Goal: Task Accomplishment & Management: Use online tool/utility

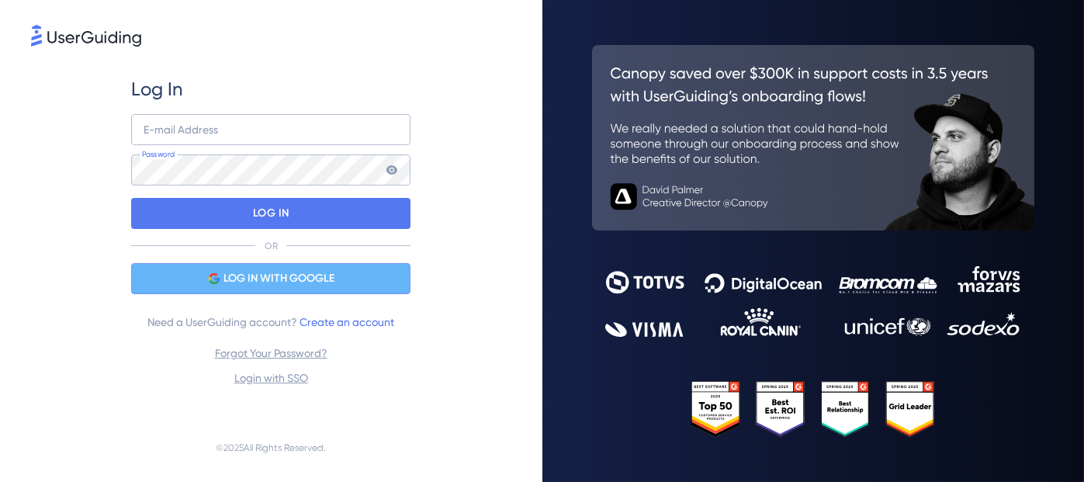
click at [283, 282] on span "LOG IN WITH GOOGLE" at bounding box center [279, 278] width 111 height 19
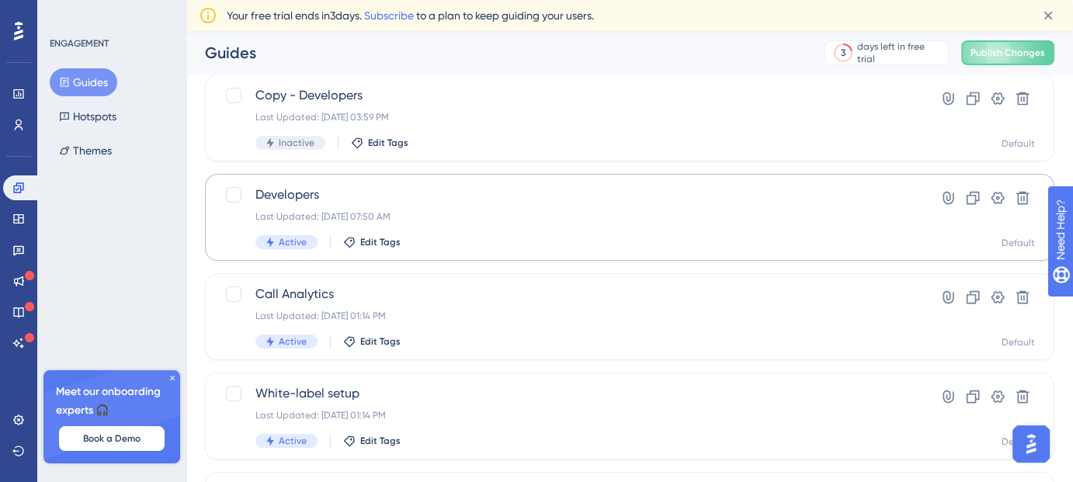
scroll to position [68, 0]
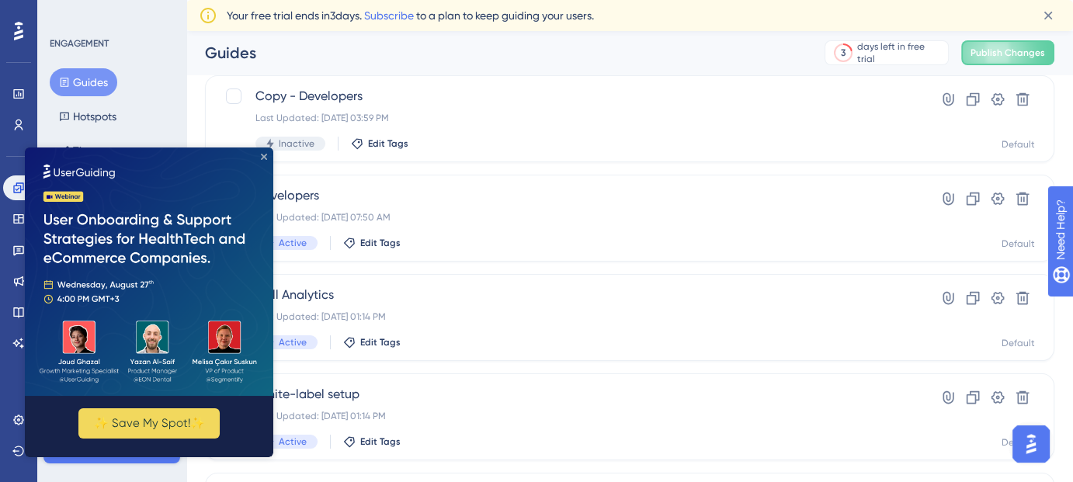
click at [264, 157] on icon "Close Preview" at bounding box center [264, 157] width 6 height 6
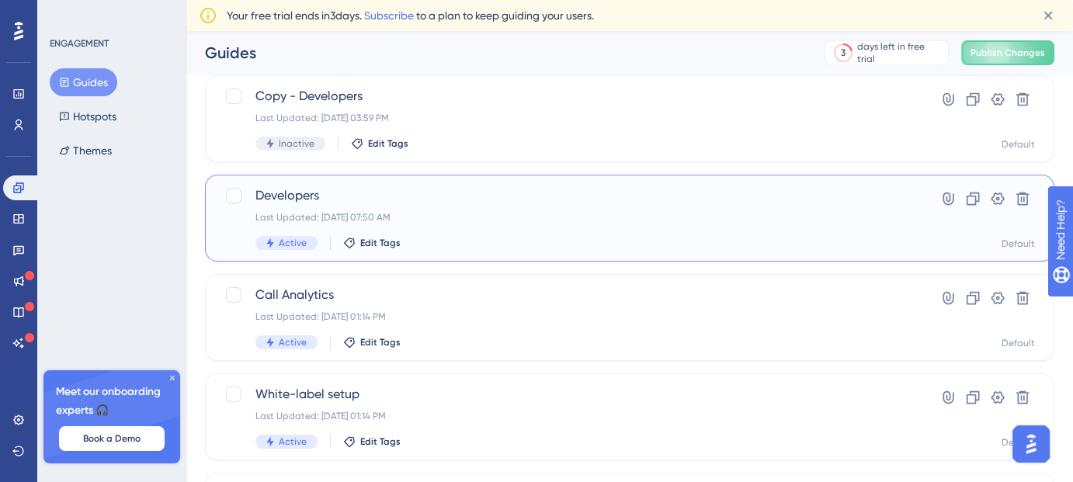
click at [347, 192] on span "Developers" at bounding box center [567, 195] width 624 height 19
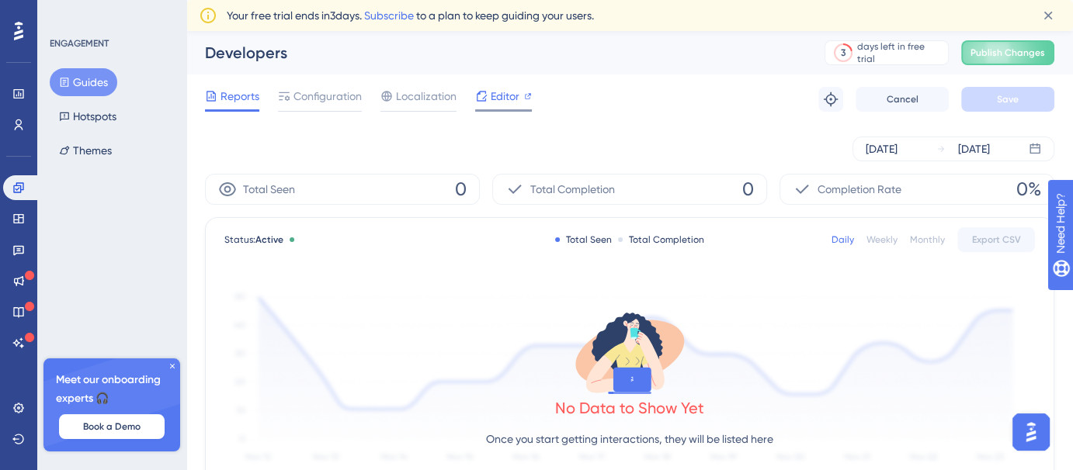
click at [509, 102] on span "Editor" at bounding box center [505, 96] width 29 height 19
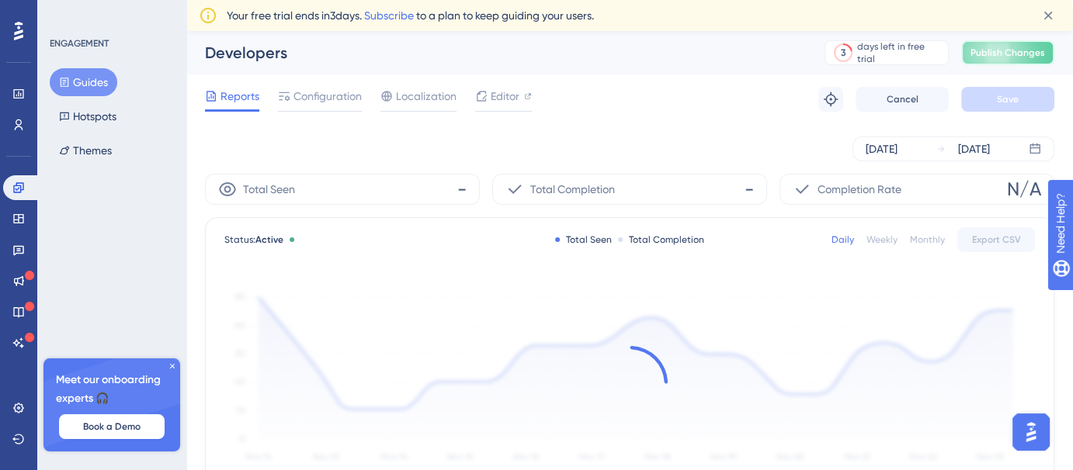
click at [979, 51] on button "Publish Changes" at bounding box center [1007, 52] width 93 height 25
